Goal: Task Accomplishment & Management: Manage account settings

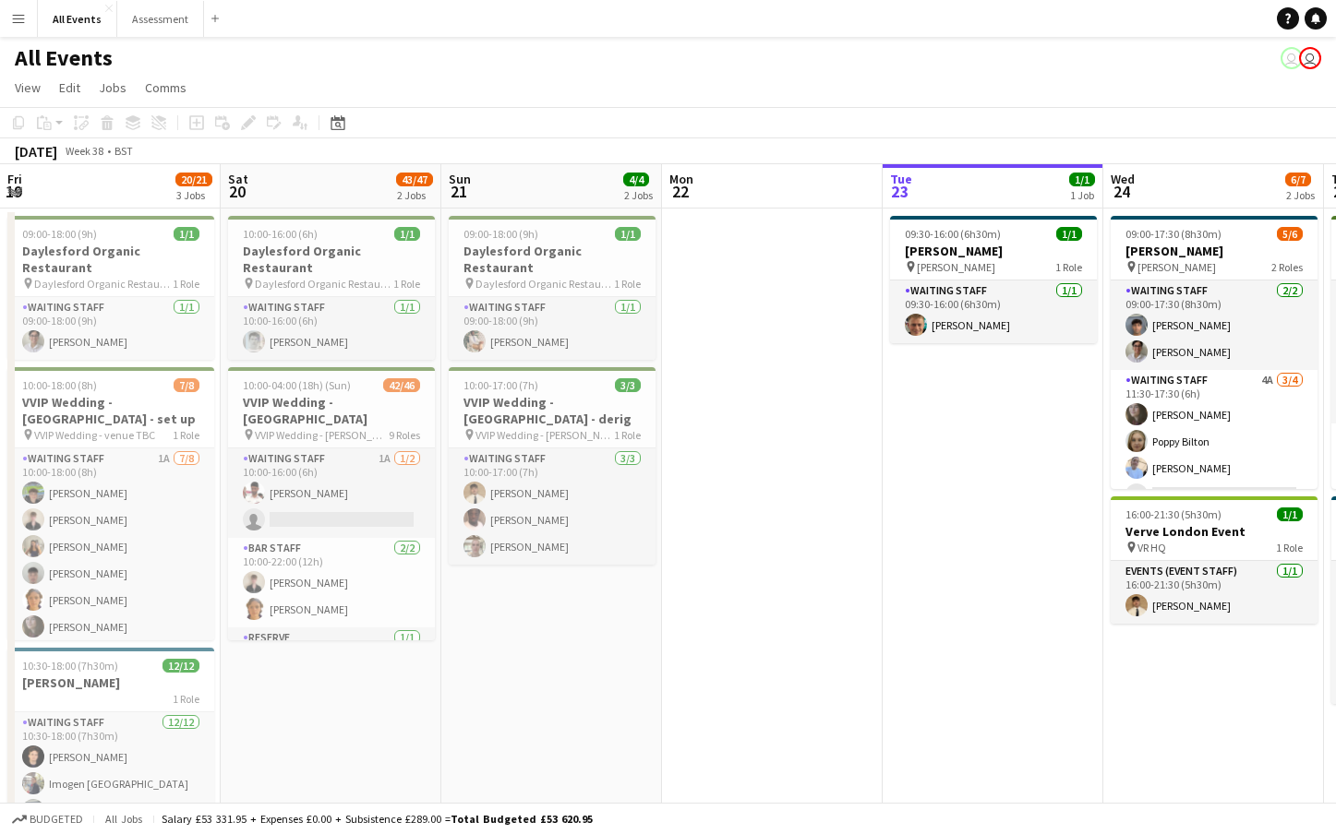
scroll to position [0, 441]
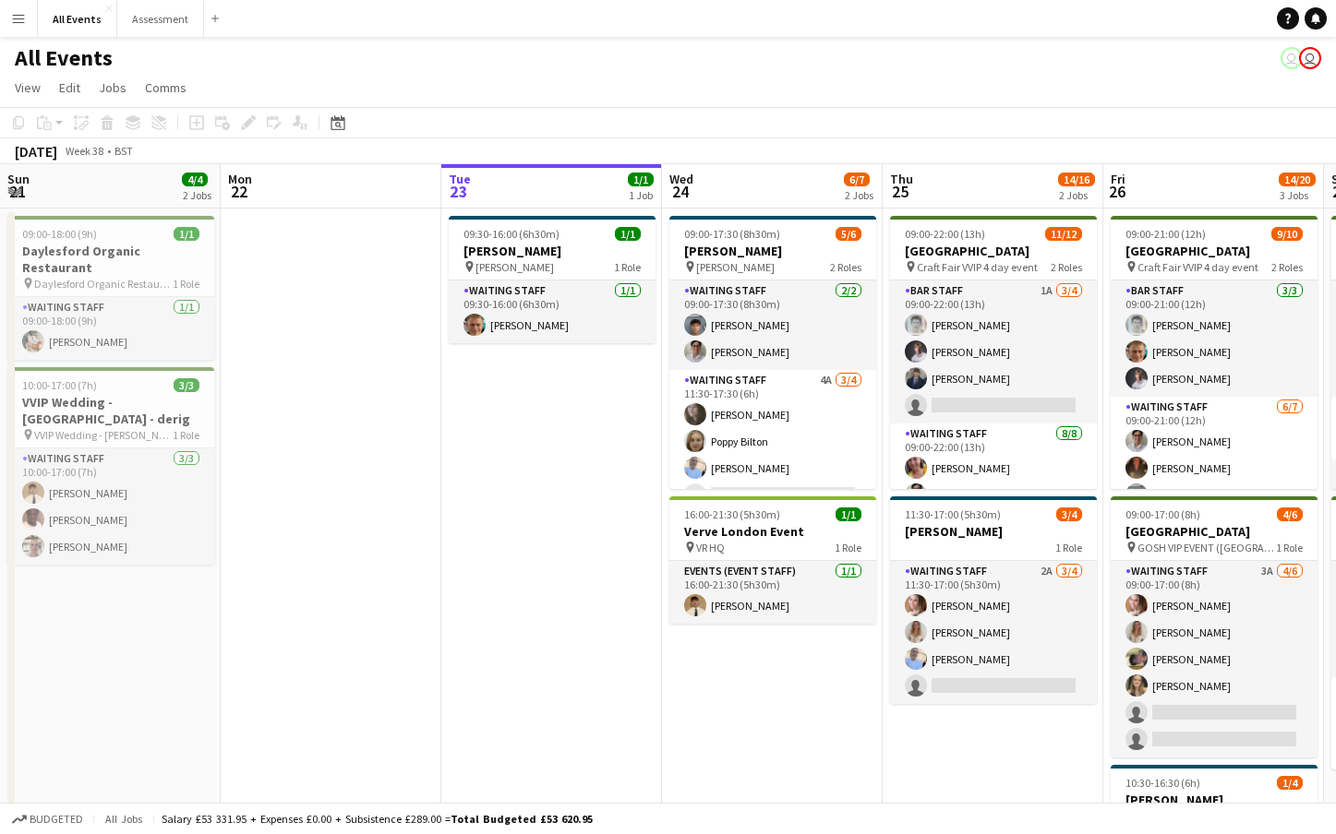
click at [23, 20] on app-icon "Menu" at bounding box center [18, 18] width 15 height 15
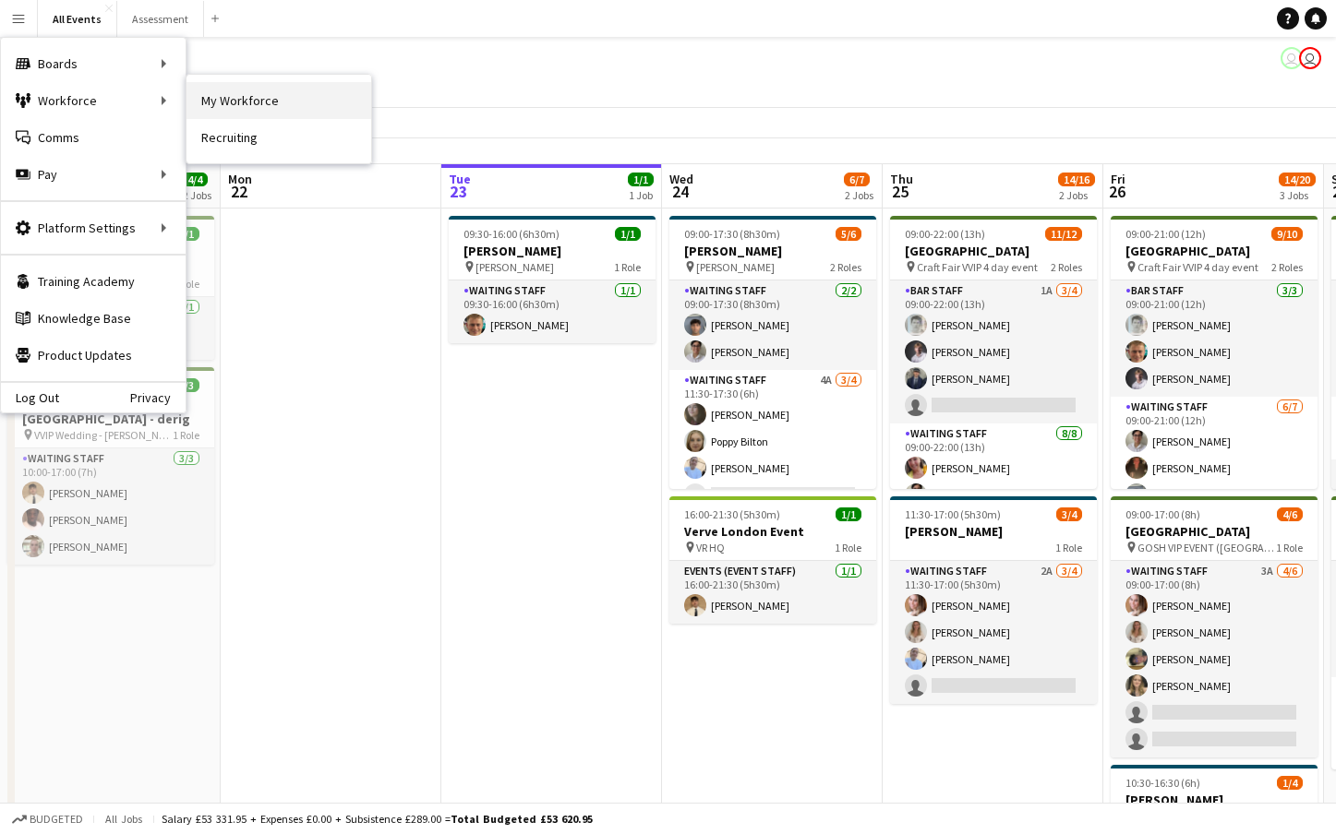
click at [261, 104] on link "My Workforce" at bounding box center [278, 100] width 185 height 37
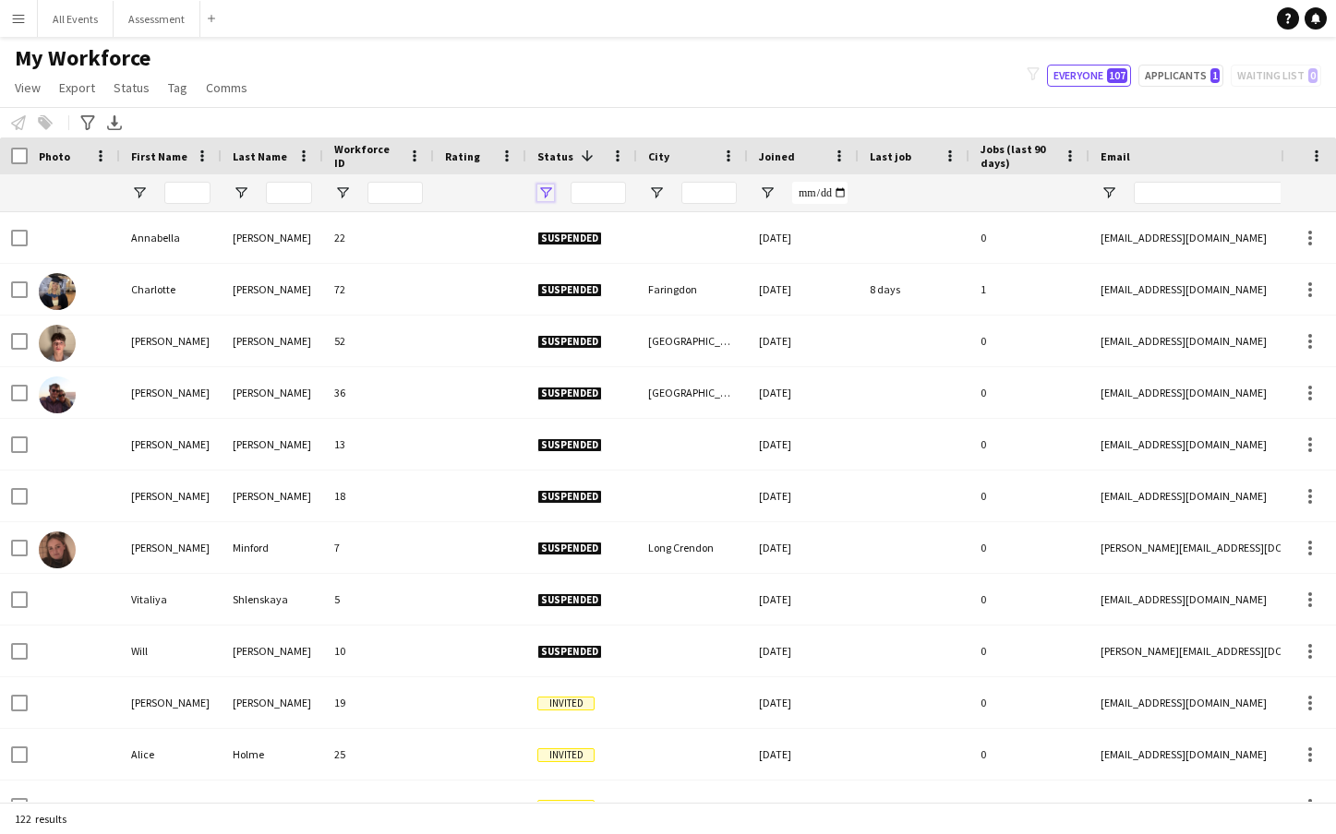
click at [549, 191] on span "Open Filter Menu" at bounding box center [545, 193] width 17 height 17
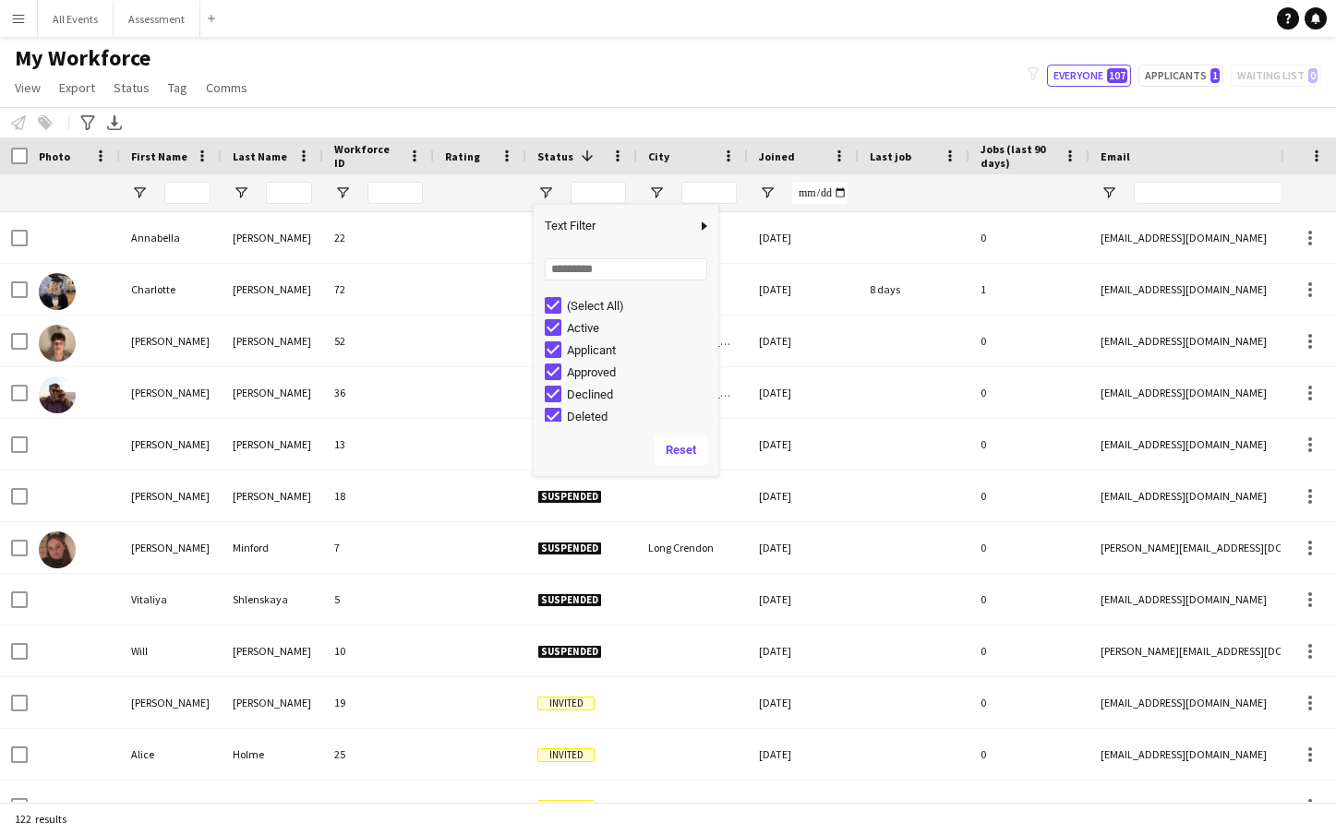
click at [586, 304] on div "(Select All)" at bounding box center [640, 306] width 146 height 14
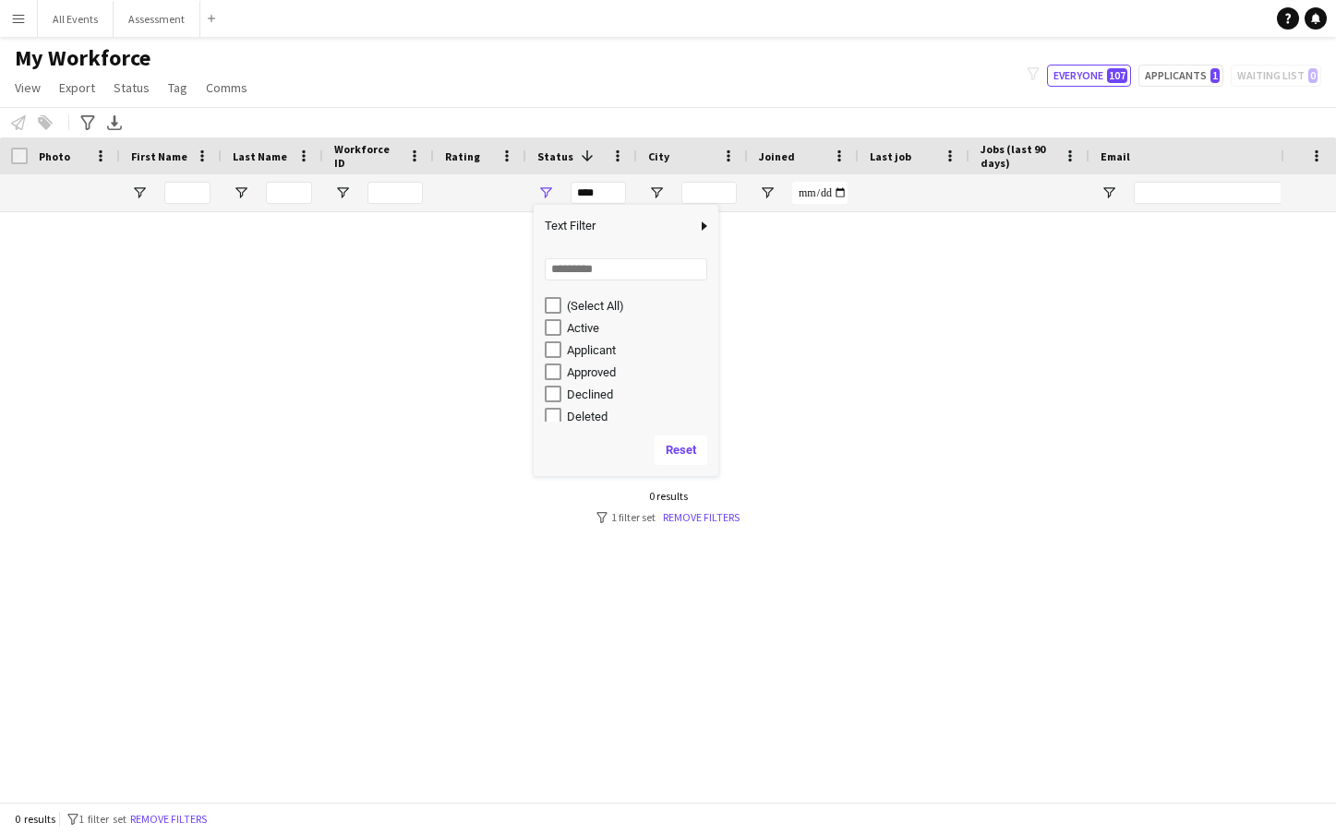
click at [592, 332] on div "Active" at bounding box center [640, 328] width 146 height 14
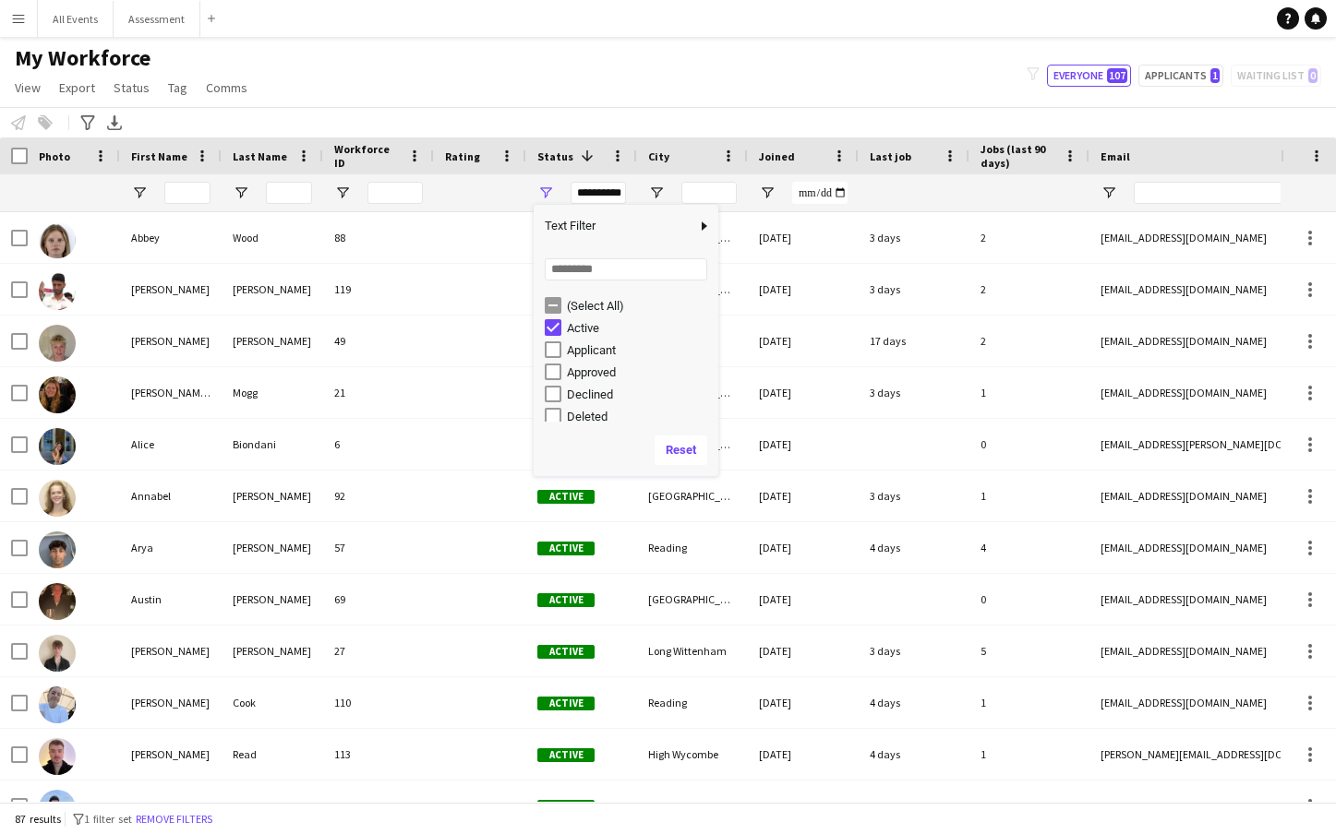
click at [588, 330] on div "Active" at bounding box center [640, 328] width 146 height 14
type input "***"
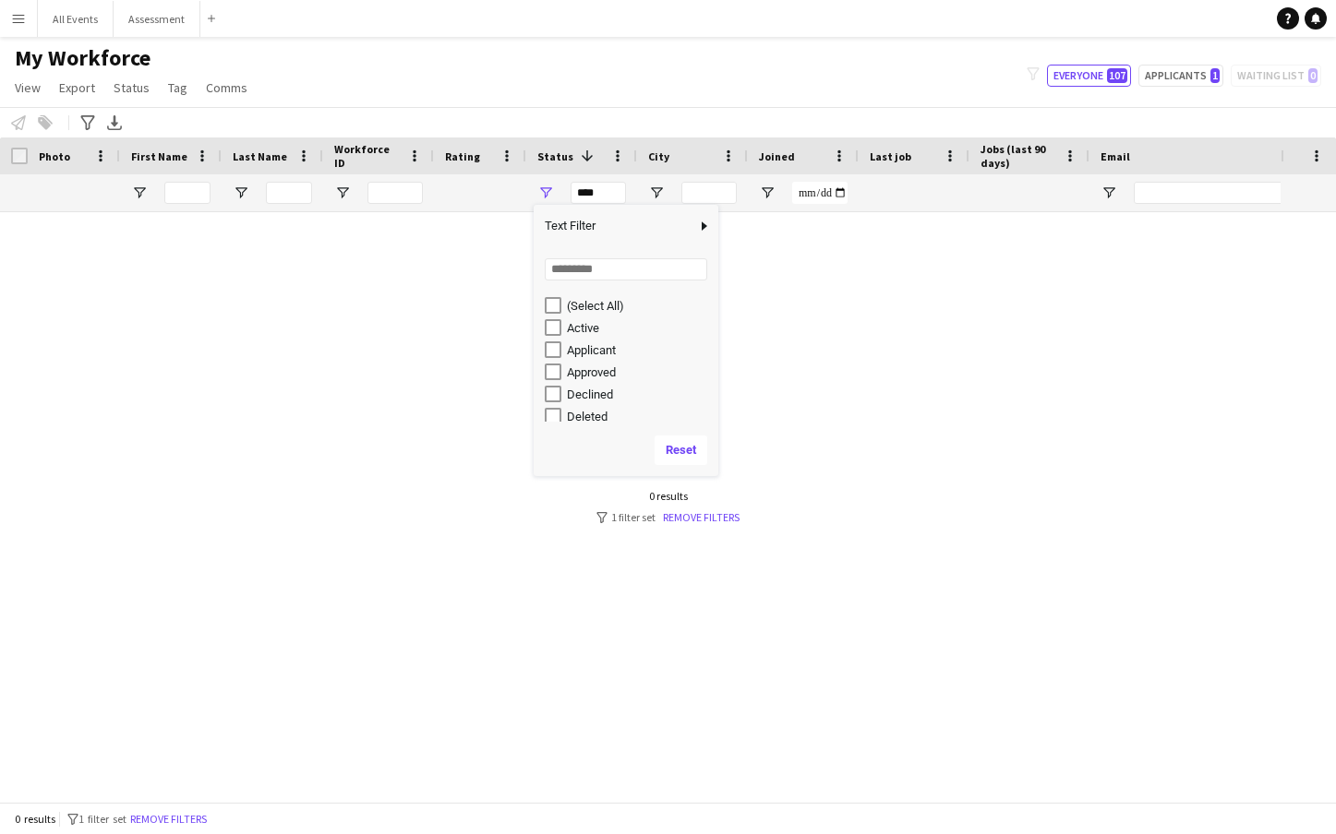
click at [611, 94] on div "My Workforce View Views Default view New view Update view Delete view Edit name…" at bounding box center [668, 75] width 1336 height 63
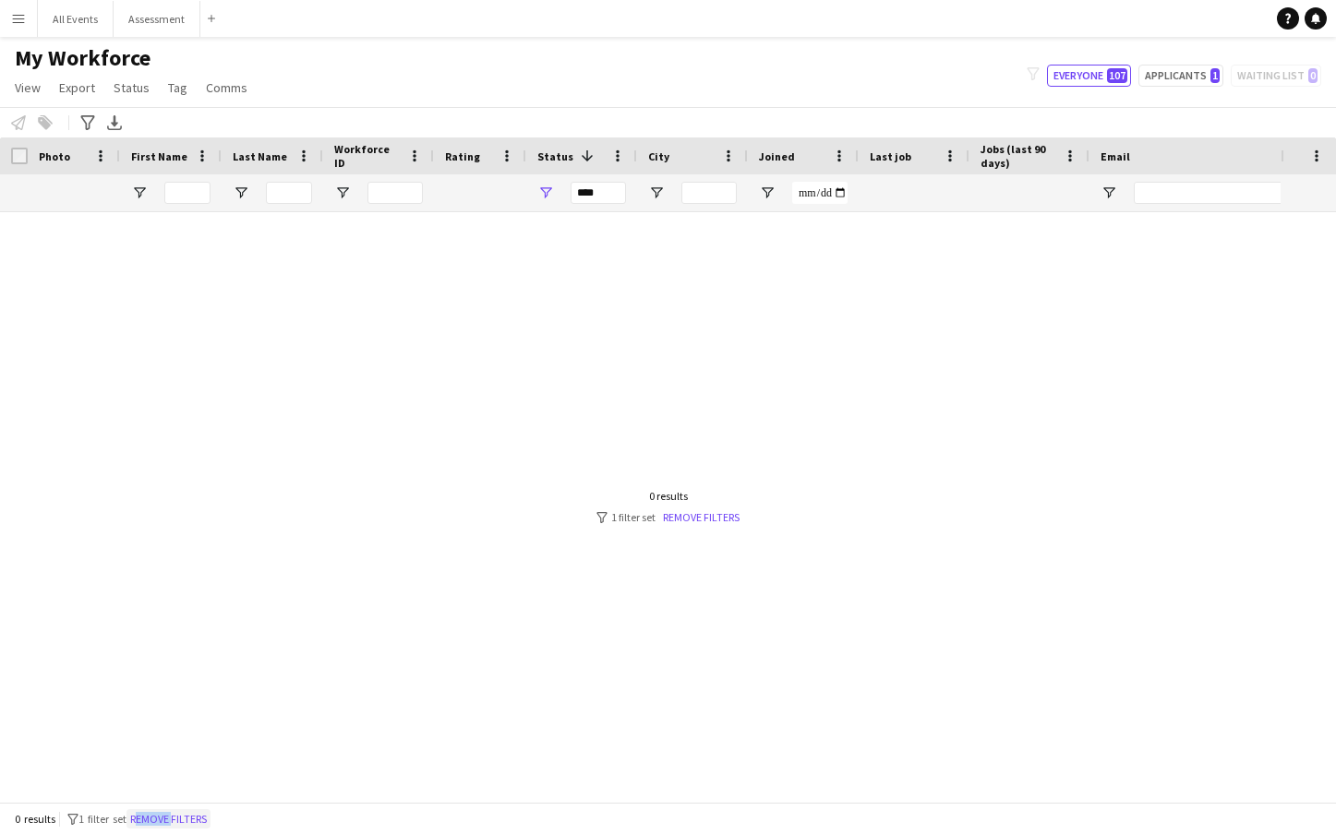
click at [161, 819] on button "Remove filters" at bounding box center [168, 820] width 84 height 20
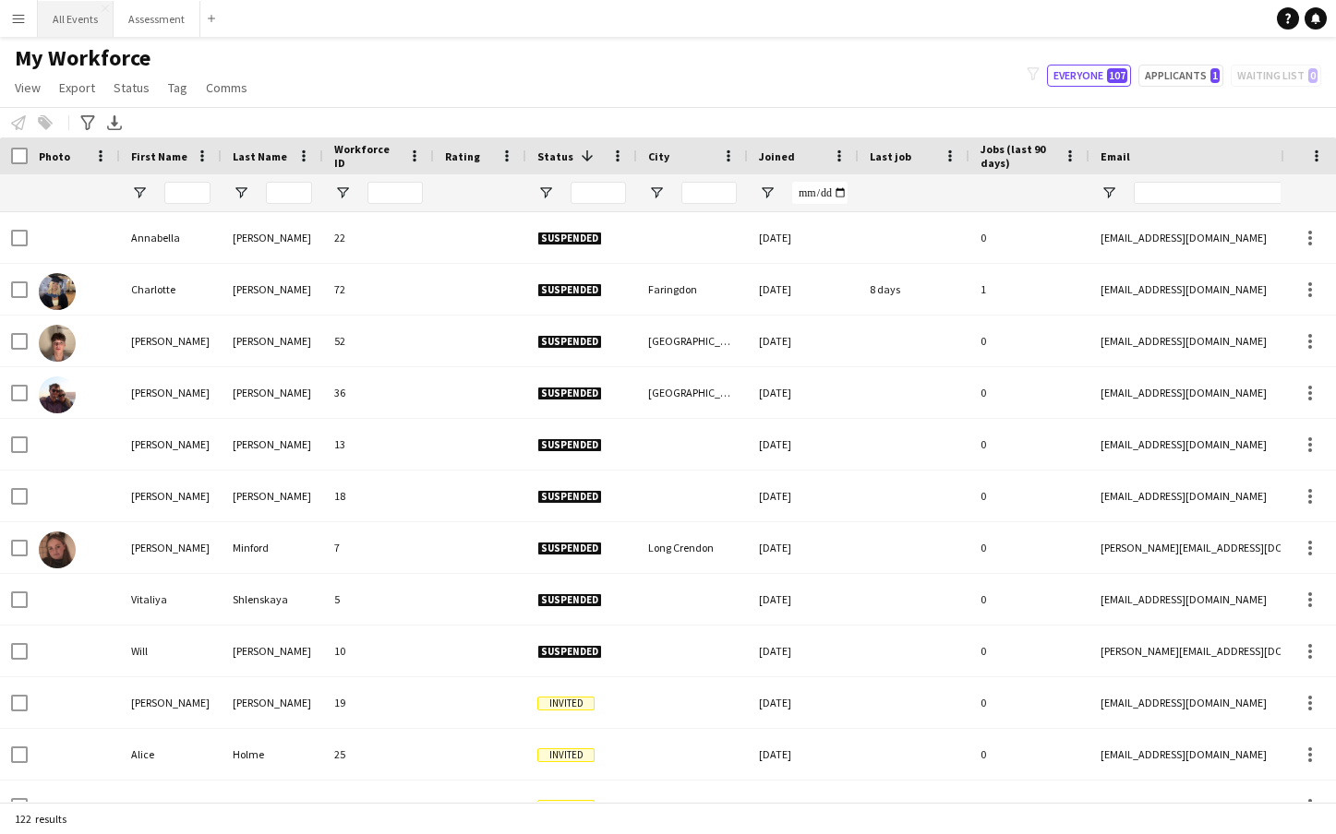
click at [68, 23] on button "All Events Close" at bounding box center [76, 19] width 76 height 36
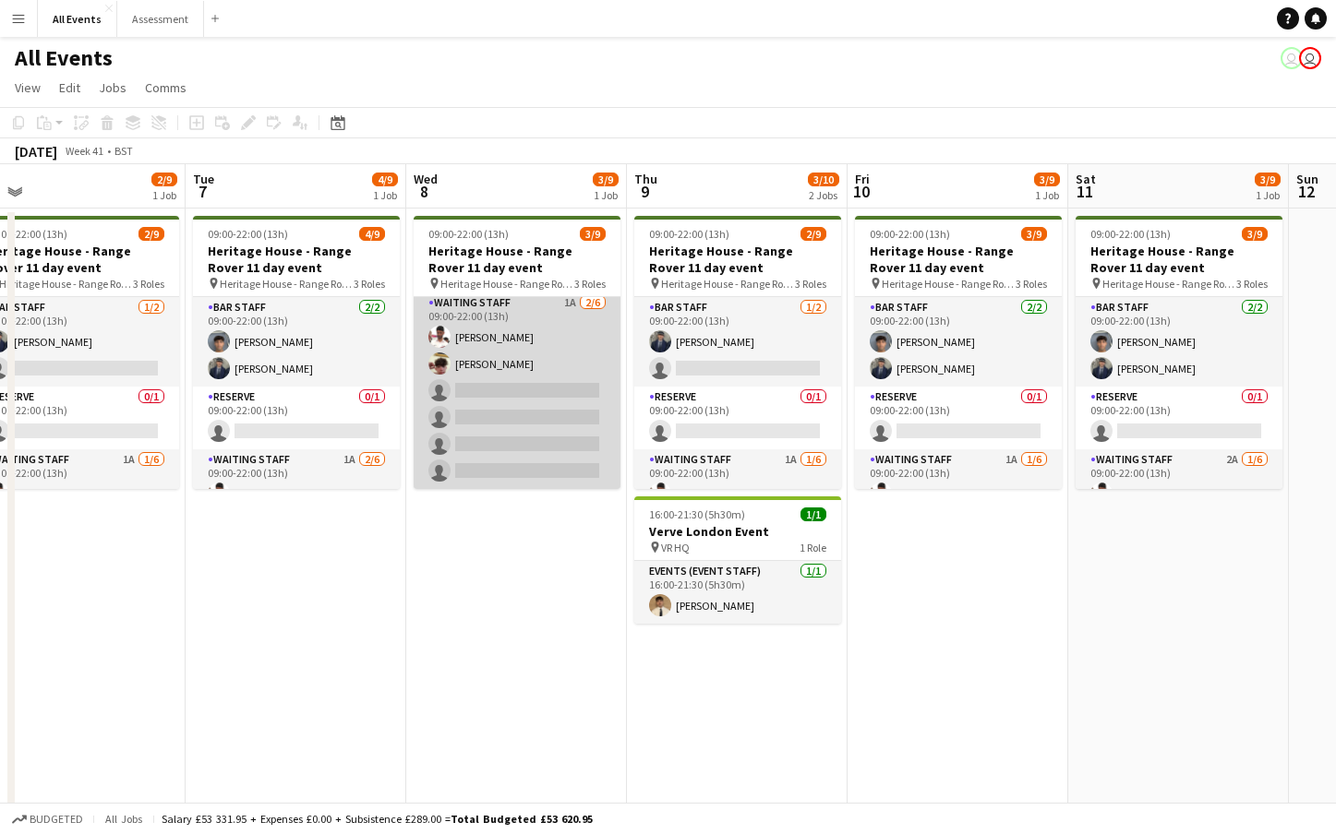
scroll to position [157, 0]
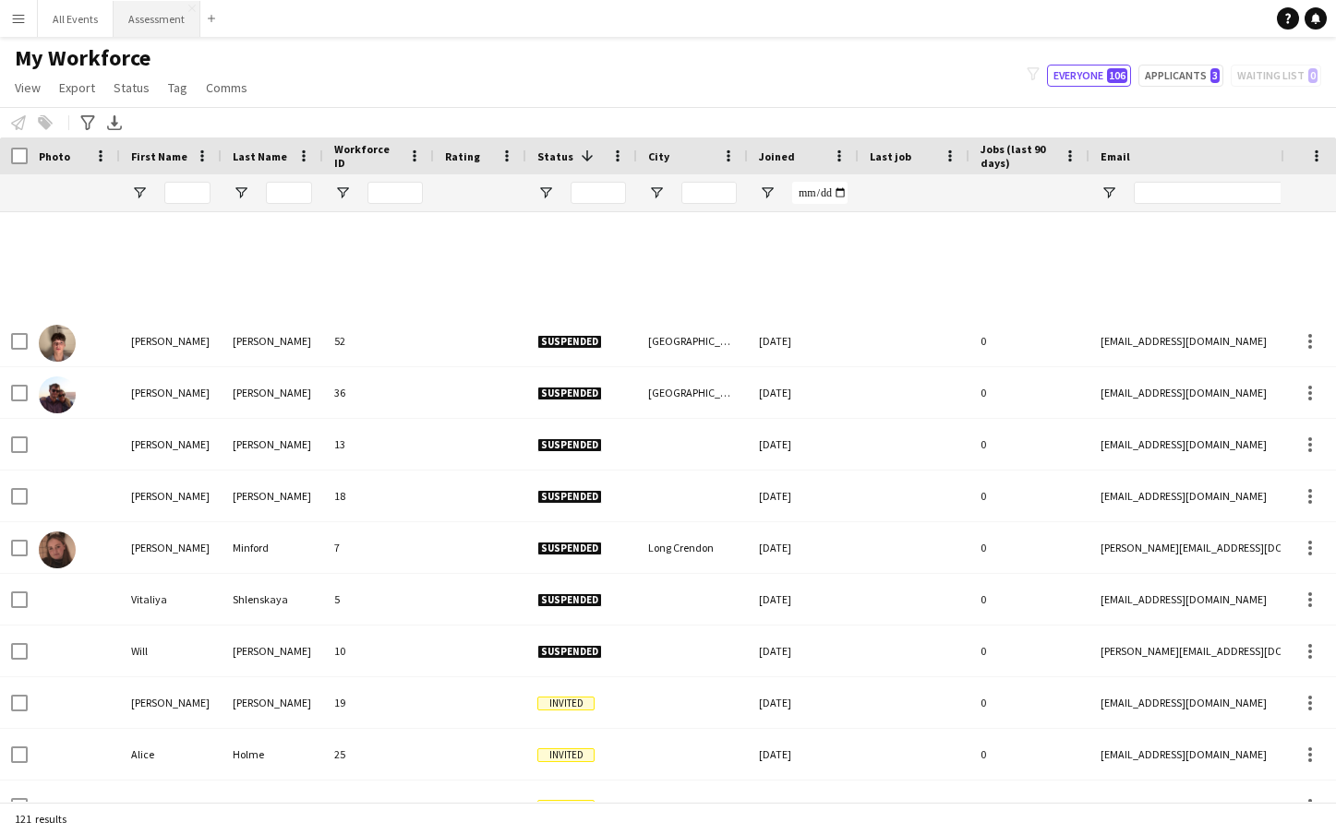
click at [393, 71] on div "My Workforce View Views Default view New view Update view Delete view Edit name…" at bounding box center [668, 75] width 1336 height 63
